Goal: Transaction & Acquisition: Subscribe to service/newsletter

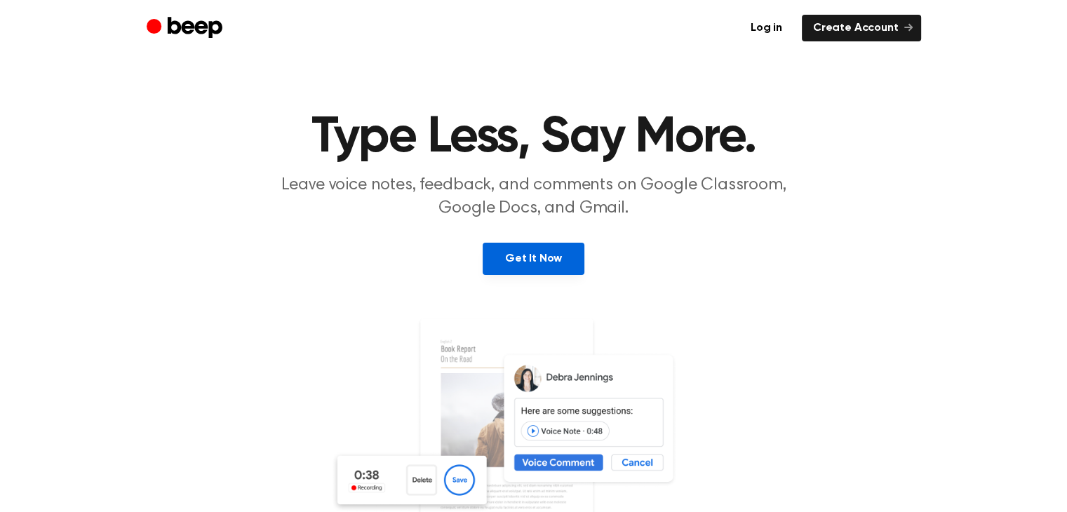
click at [544, 266] on link "Get It Now" at bounding box center [534, 259] width 102 height 32
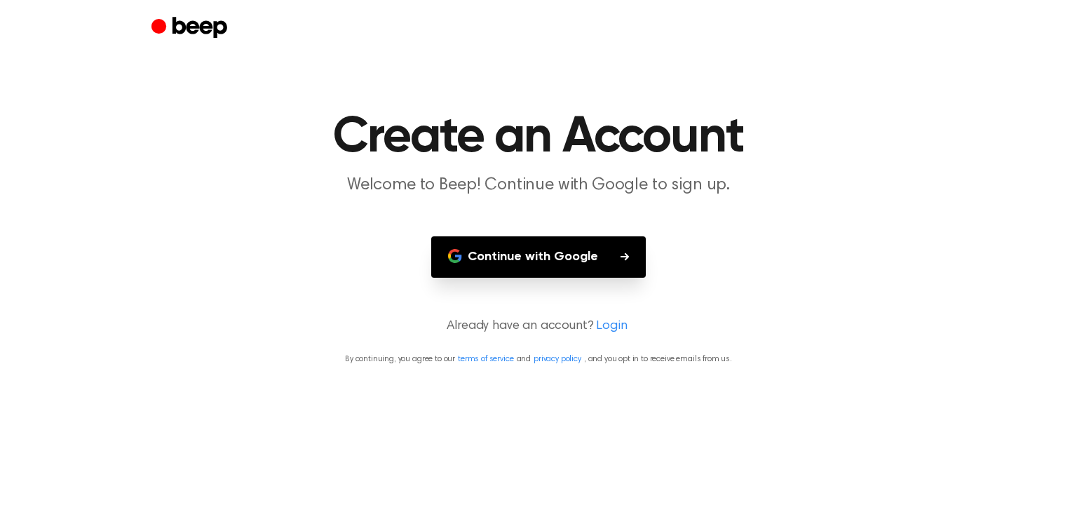
click at [544, 266] on button "Continue with Google" at bounding box center [538, 256] width 215 height 41
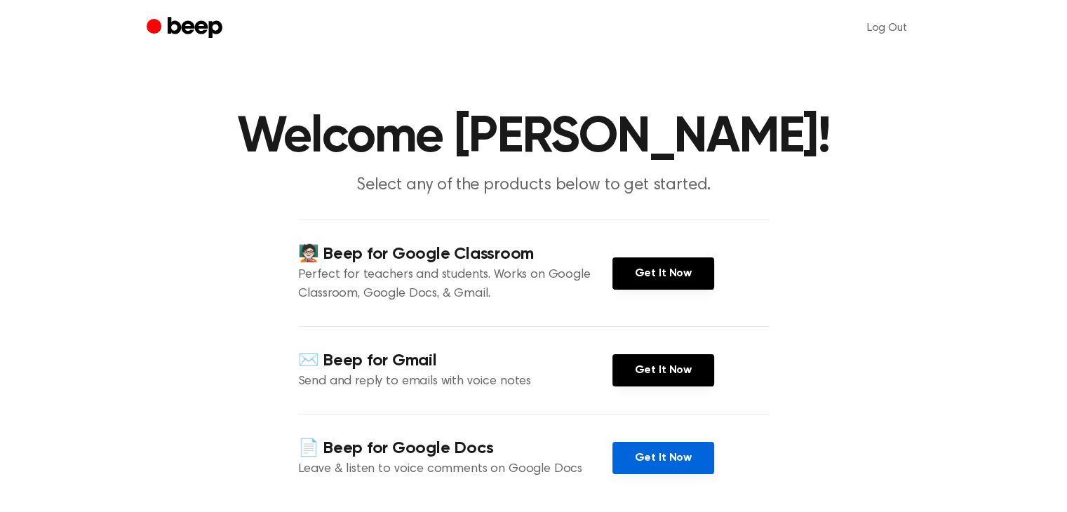
click at [669, 450] on link "Get It Now" at bounding box center [663, 458] width 102 height 32
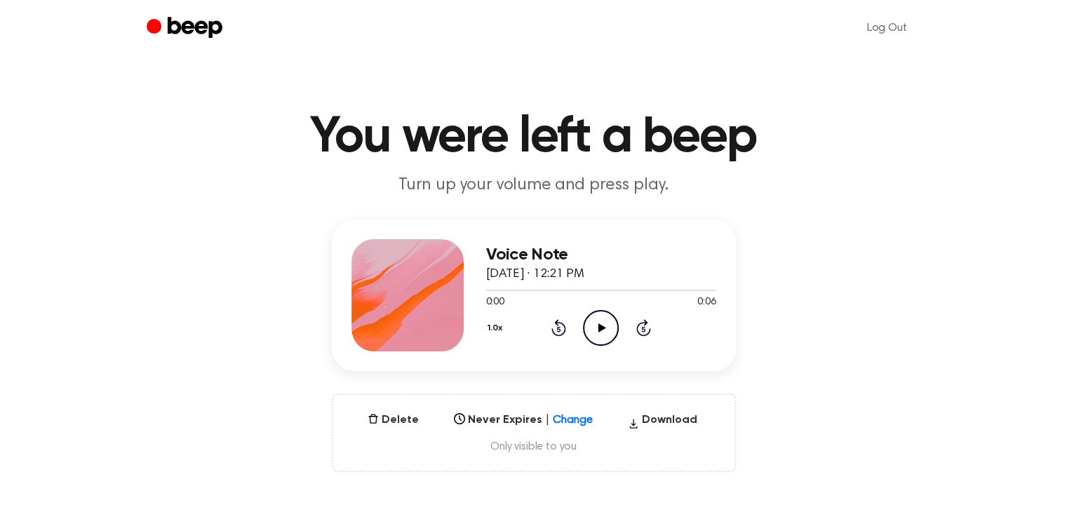
click at [601, 324] on icon "Play Audio" at bounding box center [601, 328] width 36 height 36
click at [601, 324] on icon "Pause Audio" at bounding box center [601, 328] width 36 height 36
